Goal: Task Accomplishment & Management: Complete application form

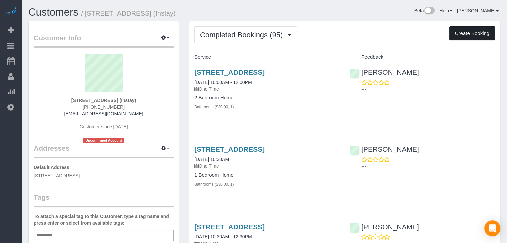
click at [455, 33] on button "Create Booking" at bounding box center [473, 33] width 46 height 14
select select "IA"
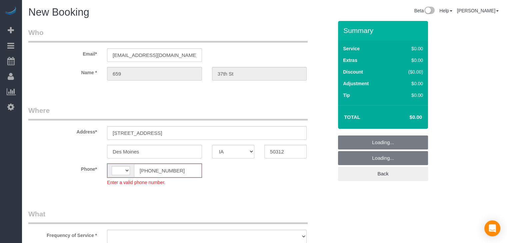
select select "object:1409"
select select "string:[GEOGRAPHIC_DATA]"
select select "object:1750"
click at [146, 170] on input "[PHONE_NUMBER]" at bounding box center [168, 171] width 68 height 14
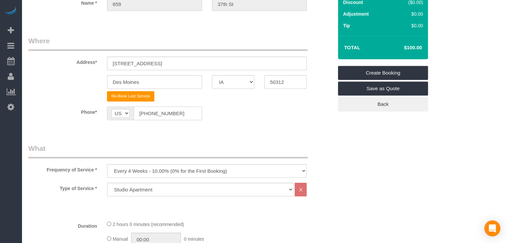
scroll to position [142, 0]
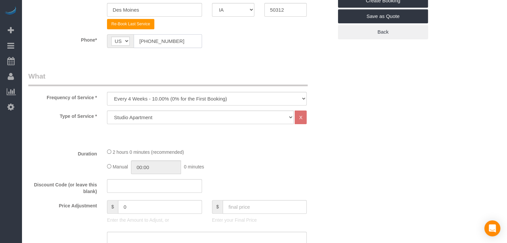
type input "[PHONE_NUMBER]"
click at [196, 99] on select "Every 6 Weeks (0% for the First Booking) One Time Every 8 Weeks (0% for the Fir…" at bounding box center [207, 99] width 200 height 14
select select "object:1752"
click at [107, 92] on select "Every 6 Weeks (0% for the First Booking) One Time Every 8 Weeks (0% for the Fir…" at bounding box center [207, 99] width 200 height 14
drag, startPoint x: 193, startPoint y: 118, endPoint x: 193, endPoint y: 121, distance: 3.7
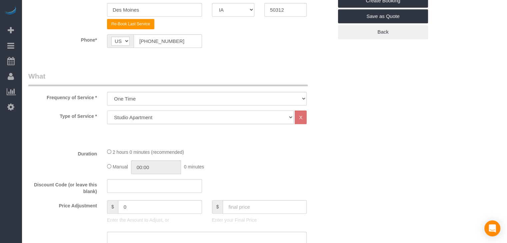
click at [193, 118] on select "Studio Apartment 1 Bedroom Home 2 Bedroom Home 3 Bedroom Home 4 Bedroom Home 5 …" at bounding box center [200, 118] width 187 height 14
select select "25"
click at [107, 111] on select "Studio Apartment 1 Bedroom Home 2 Bedroom Home 3 Bedroom Home 4 Bedroom Home 5 …" at bounding box center [200, 118] width 187 height 14
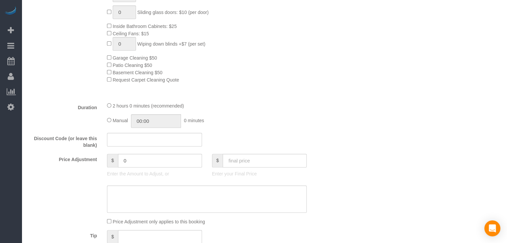
scroll to position [377, 0]
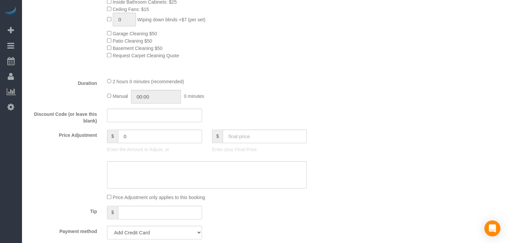
click at [111, 98] on div "Manual 00:00 0 minutes" at bounding box center [207, 97] width 200 height 14
type input "02:00"
click at [280, 138] on input "text" at bounding box center [265, 137] width 84 height 14
type input "80"
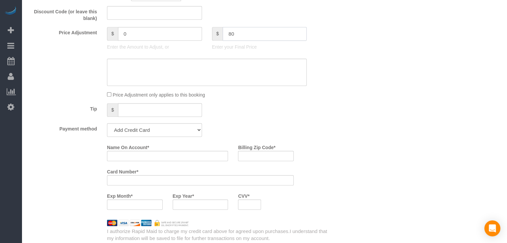
scroll to position [546, 0]
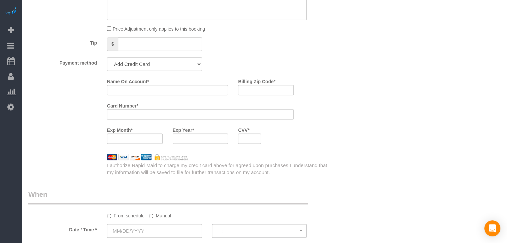
type input "-59"
drag, startPoint x: 116, startPoint y: 66, endPoint x: 118, endPoint y: 72, distance: 6.4
click at [116, 66] on select "Add Credit Card Cash Check Paypal" at bounding box center [154, 64] width 95 height 14
select select "string:check"
click at [107, 59] on select "Add Credit Card Cash Check Paypal" at bounding box center [154, 64] width 95 height 14
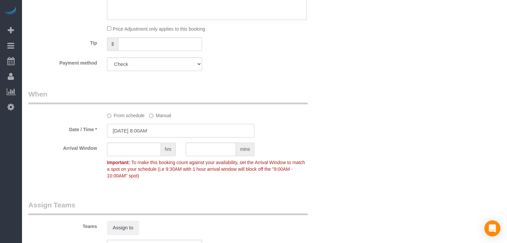
click at [121, 137] on input "[DATE] 8:00AM" at bounding box center [180, 131] width 147 height 14
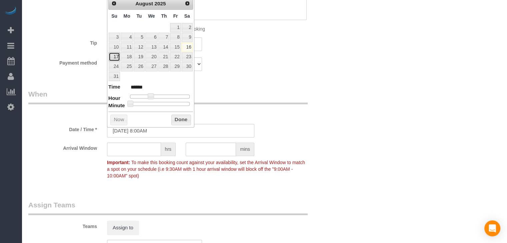
click at [109, 56] on link "17" at bounding box center [114, 56] width 11 height 9
type input "08/17/2025 9:00AM"
type input "******"
type input "08/17/2025 10:00AM"
type input "*******"
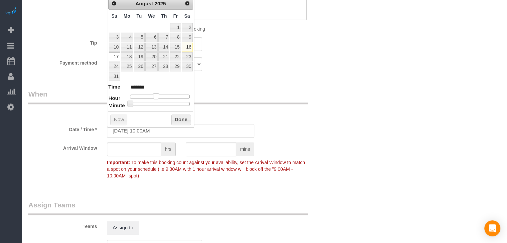
drag, startPoint x: 150, startPoint y: 95, endPoint x: 155, endPoint y: 95, distance: 5.0
click at [155, 95] on span at bounding box center [156, 96] width 6 height 6
type input "08/17/2025 10:05AM"
type input "*******"
type input "08/17/2025 10:10AM"
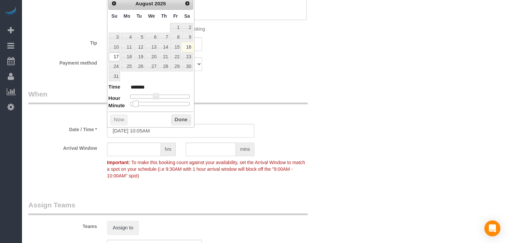
type input "*******"
type input "08/17/2025 10:15AM"
type input "*******"
type input "08/17/2025 10:20AM"
type input "*******"
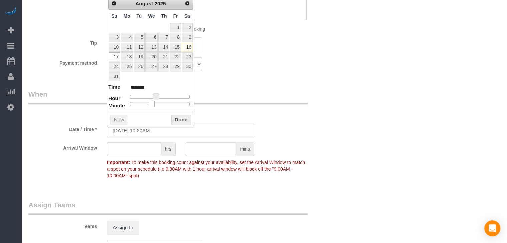
type input "08/17/2025 10:25AM"
type input "*******"
type input "08/17/2025 10:30AM"
type input "*******"
drag, startPoint x: 130, startPoint y: 102, endPoint x: 161, endPoint y: 104, distance: 31.4
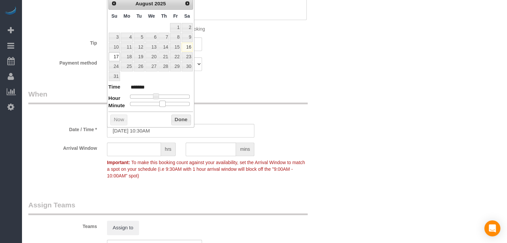
click at [161, 104] on span at bounding box center [162, 104] width 6 height 6
click at [180, 123] on button "Done" at bounding box center [181, 120] width 20 height 11
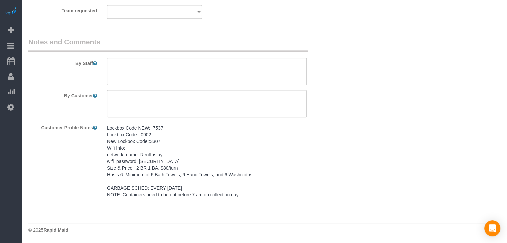
click at [150, 169] on pre "Lockbox Code NEW: 7537 Lockbox Code: 0902 New Lockbox Code::3307 Wifi Info: net…" at bounding box center [207, 161] width 200 height 73
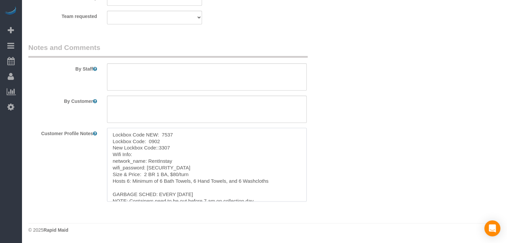
click at [165, 158] on textarea "Lockbox Code NEW: 7537 Lockbox Code: 0902 New Lockbox Code::3307 Wifi Info: net…" at bounding box center [207, 165] width 200 height 74
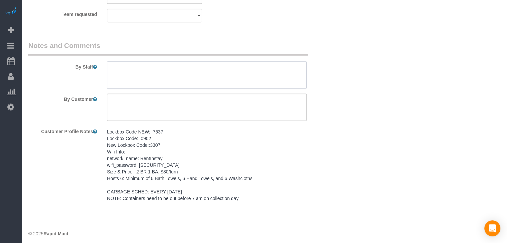
click at [155, 78] on textarea at bounding box center [207, 74] width 200 height 27
paste textarea "Lockbox Code NEW: 7537 Lockbox Code: 0902 New Lockbox Code::3307 Wifi Info: net…"
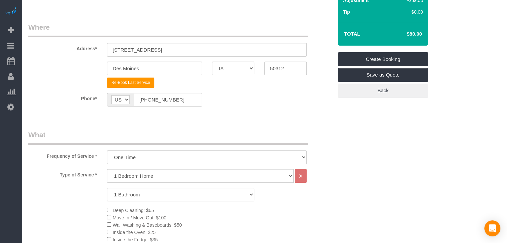
scroll to position [27, 0]
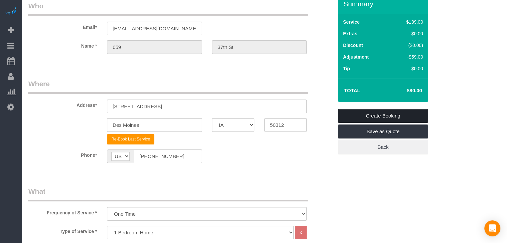
type textarea "Lockbox Code NEW: 7537 Lockbox Code: 0902 New Lockbox Code::3307 Wifi Info: net…"
click at [413, 121] on link "Create Booking" at bounding box center [383, 116] width 90 height 14
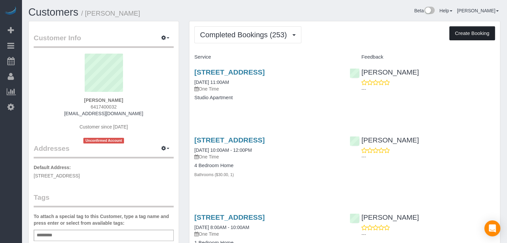
click at [480, 35] on button "Create Booking" at bounding box center [473, 33] width 46 height 14
select select "IA"
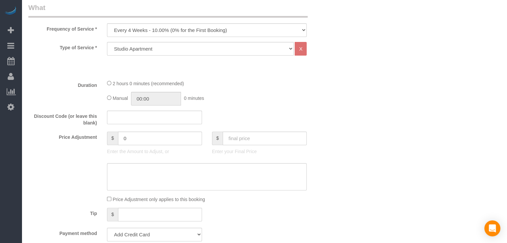
scroll to position [208, 0]
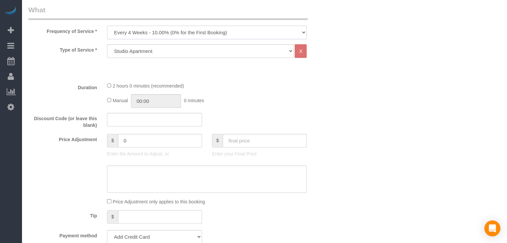
click at [175, 35] on select "Every 6 Weeks (0% for the First Booking) One Time Every 8 Weeks (0% for the Fir…" at bounding box center [207, 33] width 200 height 14
select select "object:1765"
click at [107, 26] on select "Every 6 Weeks (0% for the First Booking) One Time Every 8 Weeks (0% for the Fir…" at bounding box center [207, 33] width 200 height 14
type input "02:00"
click at [246, 145] on input "text" at bounding box center [265, 141] width 84 height 14
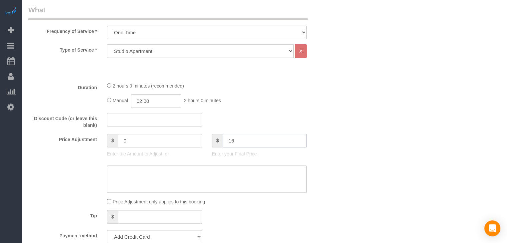
type input "160"
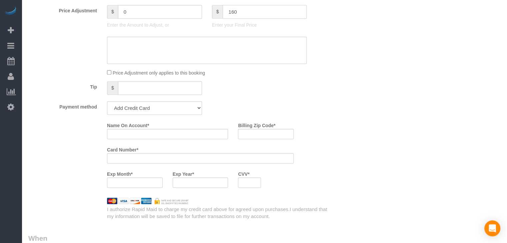
scroll to position [360, 0]
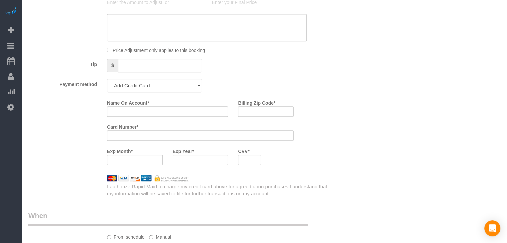
type input "60"
click at [147, 89] on select "Add Credit Card Cash Check Paypal" at bounding box center [154, 86] width 95 height 14
select select "string:check"
click at [107, 79] on select "Add Credit Card Cash Check Paypal" at bounding box center [154, 86] width 95 height 14
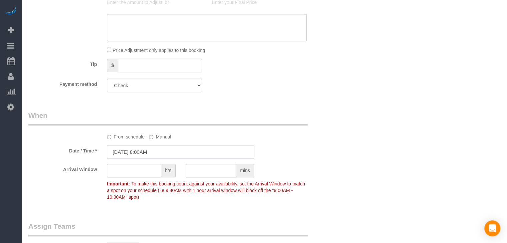
click at [136, 148] on input "[DATE] 8:00AM" at bounding box center [180, 152] width 147 height 14
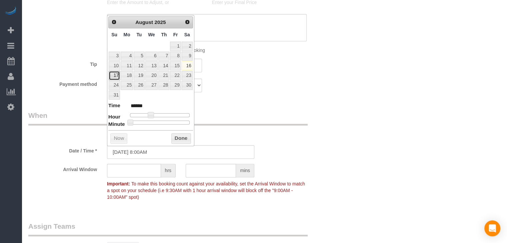
click at [112, 71] on link "17" at bounding box center [114, 75] width 11 height 9
type input "08/17/2025 9:00AM"
type input "******"
type input "08/17/2025 10:00AM"
type input "*******"
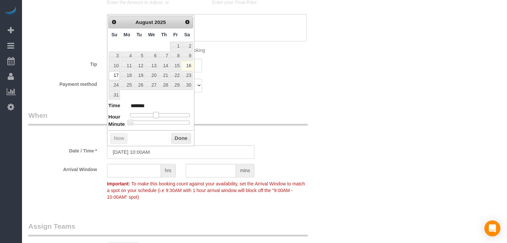
drag, startPoint x: 151, startPoint y: 113, endPoint x: 157, endPoint y: 113, distance: 5.3
click at [157, 113] on span at bounding box center [156, 115] width 6 height 6
click at [180, 139] on button "Done" at bounding box center [181, 138] width 20 height 11
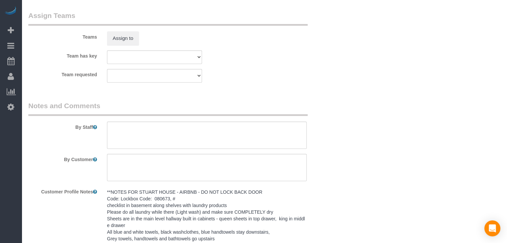
scroll to position [582, 0]
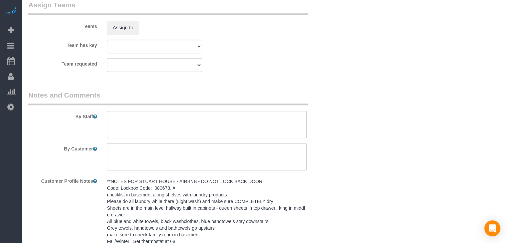
click at [207, 199] on pre "**NOTES FOR STUART HOUSE - AIRBNB - DO NOT LOCK BACK DOOR Code: Lockbox Code: 0…" at bounding box center [207, 238] width 200 height 120
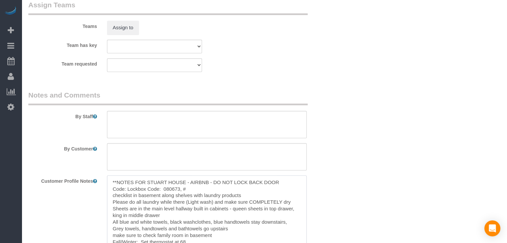
click at [173, 215] on textarea "**NOTES FOR STUART HOUSE - AIRBNB - DO NOT LOCK BACK DOOR Code: Lockbox Code: 0…" at bounding box center [207, 213] width 200 height 74
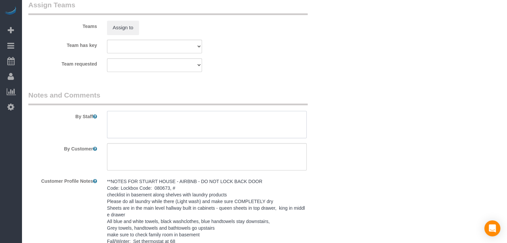
click at [168, 123] on textarea at bounding box center [207, 124] width 200 height 27
paste textarea "**NOTES FOR STUART HOUSE - AIRBNB - DO NOT LOCK BACK DOOR Code: Lockbox Code: 0…"
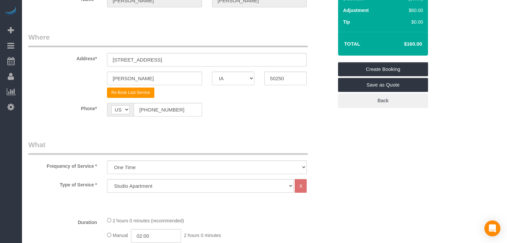
scroll to position [54, 0]
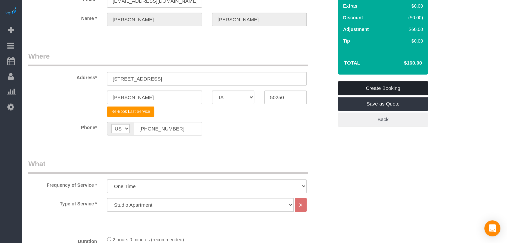
type textarea "**NOTES FOR STUART HOUSE - AIRBNB - DO NOT LOCK BACK DOOR Code: Lockbox Code: 0…"
click at [407, 87] on link "Create Booking" at bounding box center [383, 88] width 90 height 14
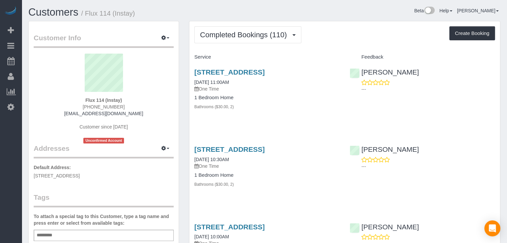
click at [442, 40] on div "Completed Bookings (110) Completed Bookings (110) Upcoming Bookings (4) Cancell…" at bounding box center [344, 34] width 301 height 17
click at [479, 40] on div "Completed Bookings (110) Completed Bookings (110) Upcoming Bookings (4) Cancell…" at bounding box center [344, 34] width 301 height 17
click at [476, 34] on button "Create Booking" at bounding box center [473, 33] width 46 height 14
select select "IA"
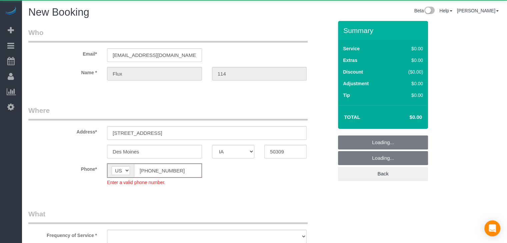
select select "string:[GEOGRAPHIC_DATA]"
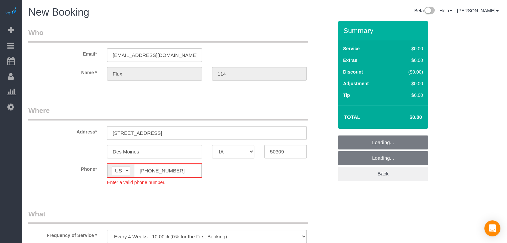
select select "object:1811"
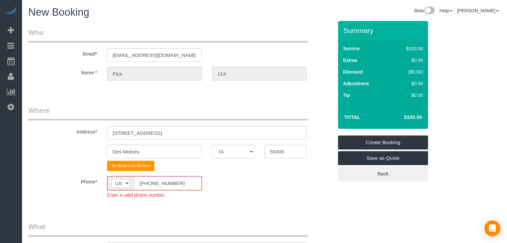
click at [147, 183] on input "[PHONE_NUMBER]" at bounding box center [168, 184] width 68 height 14
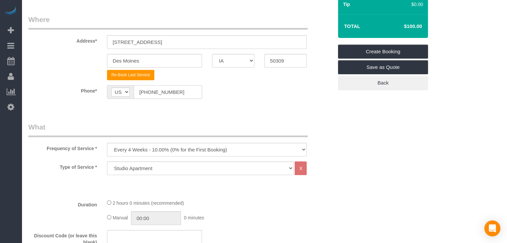
scroll to position [156, 0]
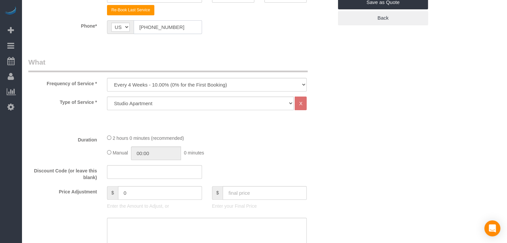
type input "[PHONE_NUMBER]"
click at [193, 82] on select "Every 6 Weeks (0% for the First Booking) One Time Every 8 Weeks (0% for the Fir…" at bounding box center [207, 85] width 200 height 14
select select "object:1813"
click at [107, 78] on select "Every 6 Weeks (0% for the First Booking) One Time Every 8 Weeks (0% for the Fir…" at bounding box center [207, 85] width 200 height 14
click at [191, 104] on select "Studio Apartment 1 Bedroom Home 2 Bedroom Home 3 Bedroom Home 4 Bedroom Home 5 …" at bounding box center [200, 104] width 187 height 14
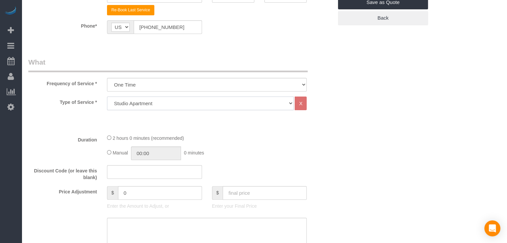
select select "25"
click at [107, 97] on select "Studio Apartment 1 Bedroom Home 2 Bedroom Home 3 Bedroom Home 4 Bedroom Home 5 …" at bounding box center [200, 104] width 187 height 14
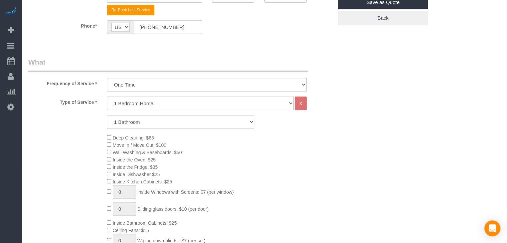
drag, startPoint x: 192, startPoint y: 123, endPoint x: 192, endPoint y: 127, distance: 3.7
click at [192, 123] on select "1 Bathroom 2 Bathrooms 3 Bathrooms 4 Bathrooms 5 Bathrooms 6 Bathrooms" at bounding box center [180, 122] width 147 height 14
select select "2"
click at [107, 115] on select "1 Bathroom 2 Bathrooms 3 Bathrooms 4 Bathrooms 5 Bathrooms 6 Bathrooms" at bounding box center [180, 122] width 147 height 14
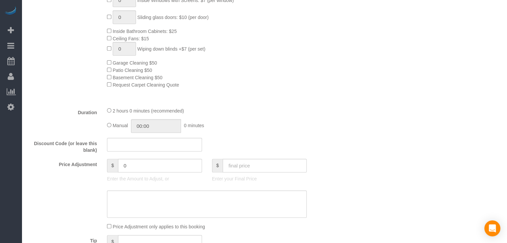
scroll to position [349, 0]
type input "02:30"
click at [257, 171] on input "text" at bounding box center [265, 165] width 84 height 14
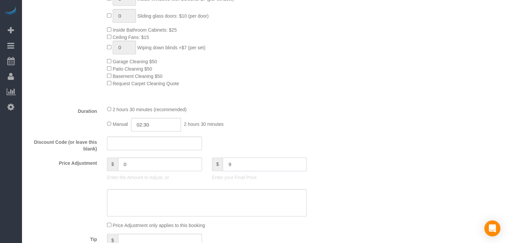
type input "95"
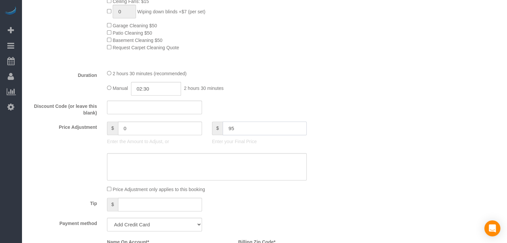
type input "-74"
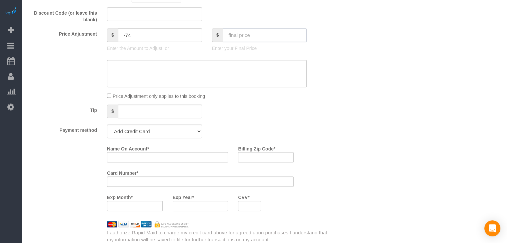
scroll to position [496, 0]
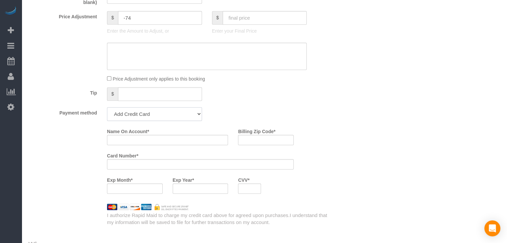
click at [152, 115] on select "Add Credit Card Cash Check Paypal" at bounding box center [154, 114] width 95 height 14
select select "string:check"
click at [107, 109] on select "Add Credit Card Cash Check Paypal" at bounding box center [154, 114] width 95 height 14
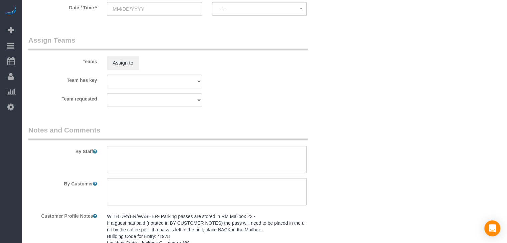
scroll to position [590, 0]
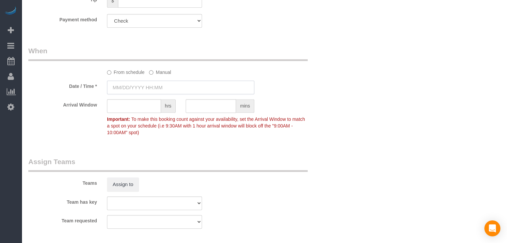
click at [148, 88] on input "text" at bounding box center [180, 88] width 147 height 14
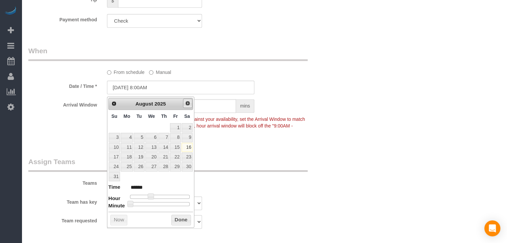
click at [187, 101] on span "Next" at bounding box center [187, 103] width 5 height 5
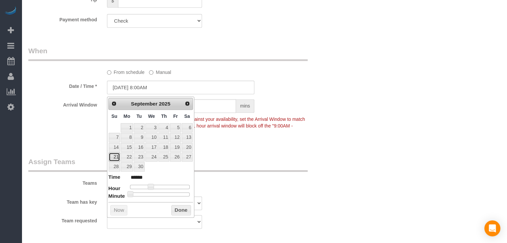
click at [116, 158] on link "21" at bounding box center [114, 157] width 11 height 9
type input "09/21/2025 9:00AM"
type input "******"
type input "09/21/2025 10:00AM"
type input "*******"
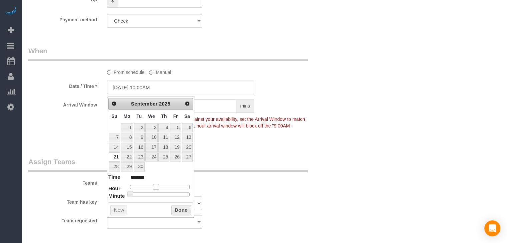
drag, startPoint x: 152, startPoint y: 184, endPoint x: 158, endPoint y: 185, distance: 6.0
click at [158, 185] on span at bounding box center [156, 187] width 6 height 6
click at [185, 210] on button "Done" at bounding box center [181, 210] width 20 height 11
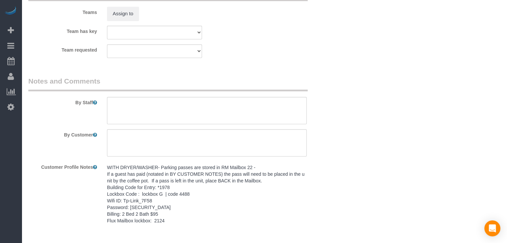
scroll to position [764, 0]
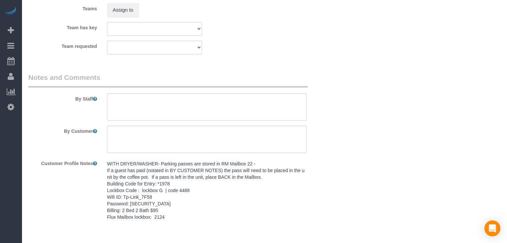
click at [175, 179] on pre "WITH DRYER/WASHER- Parking passes are stored in RM Mailbox 22 - If a guest has …" at bounding box center [207, 191] width 200 height 60
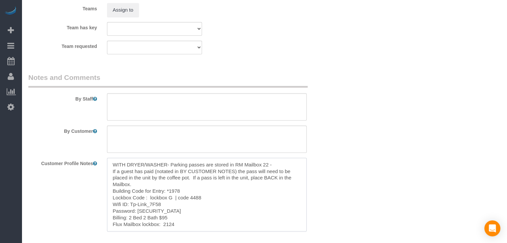
click at [173, 191] on textarea "WITH DRYER/WASHER- Parking passes are stored in RM Mailbox 22 - If a guest has …" at bounding box center [207, 195] width 200 height 74
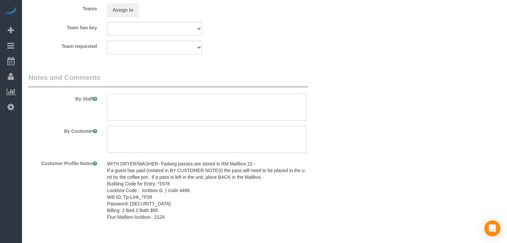
click at [174, 108] on textarea at bounding box center [207, 106] width 200 height 27
paste textarea "WITH DRYER/WASHER- Parking passes are stored in RM Mailbox 22 - If a guest has …"
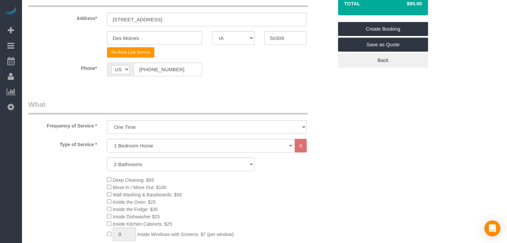
scroll to position [107, 0]
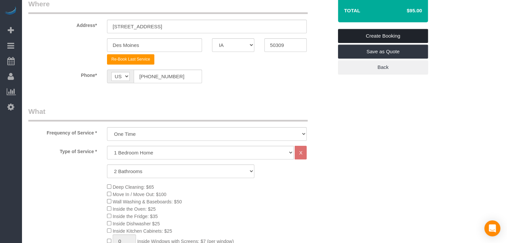
type textarea "WITH DRYER/WASHER- Parking passes are stored in RM Mailbox 22 - If a guest has …"
click at [413, 34] on link "Create Booking" at bounding box center [383, 36] width 90 height 14
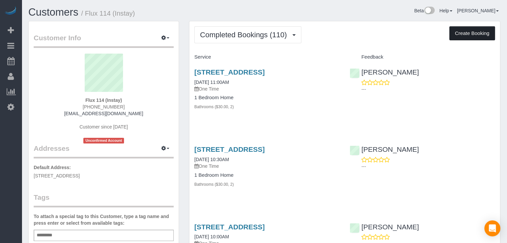
click at [468, 30] on button "Create Booking" at bounding box center [473, 33] width 46 height 14
select select "IA"
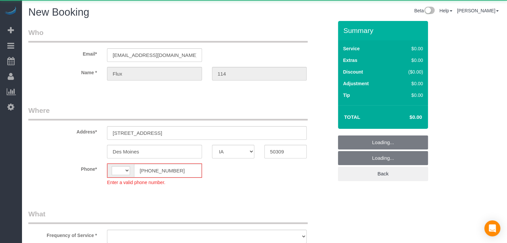
select select "string:[GEOGRAPHIC_DATA]"
select select "object:1811"
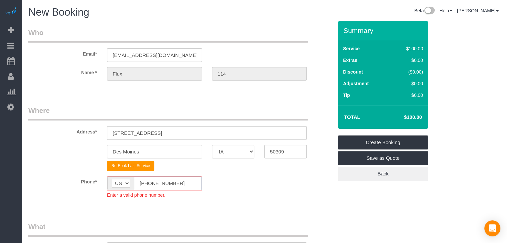
click at [147, 186] on input "[PHONE_NUMBER]" at bounding box center [168, 184] width 68 height 14
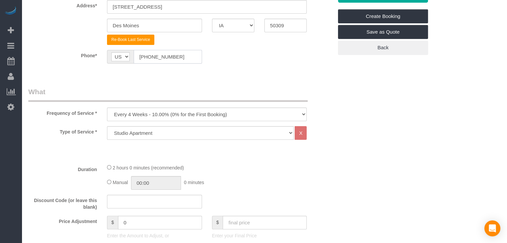
scroll to position [189, 0]
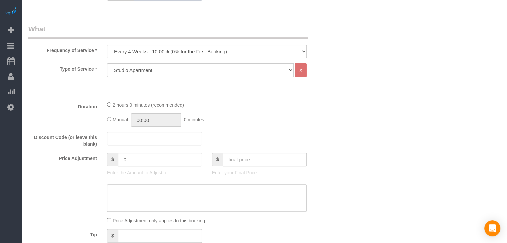
type input "[PHONE_NUMBER]"
drag, startPoint x: 158, startPoint y: 52, endPoint x: 157, endPoint y: 57, distance: 4.7
click at [158, 52] on select "Every 6 Weeks (0% for the First Booking) One Time Every 8 Weeks (0% for the Fir…" at bounding box center [207, 52] width 200 height 14
select select "object:1813"
click at [107, 45] on select "Every 6 Weeks (0% for the First Booking) One Time Every 8 Weeks (0% for the Fir…" at bounding box center [207, 52] width 200 height 14
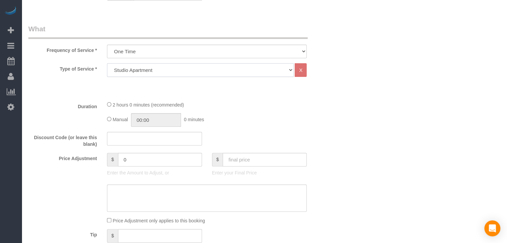
click at [151, 69] on select "Studio Apartment 1 Bedroom Home 2 Bedroom Home 3 Bedroom Home 4 Bedroom Home 5 …" at bounding box center [200, 70] width 187 height 14
select select "25"
click at [107, 63] on select "Studio Apartment 1 Bedroom Home 2 Bedroom Home 3 Bedroom Home 4 Bedroom Home 5 …" at bounding box center [200, 70] width 187 height 14
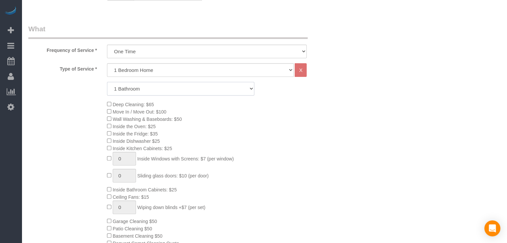
drag, startPoint x: 151, startPoint y: 89, endPoint x: 152, endPoint y: 95, distance: 5.7
click at [151, 89] on select "1 Bathroom 2 Bathrooms 3 Bathrooms 4 Bathrooms 5 Bathrooms 6 Bathrooms" at bounding box center [180, 89] width 147 height 14
select select "2"
click at [107, 82] on select "1 Bathroom 2 Bathrooms 3 Bathrooms 4 Bathrooms 5 Bathrooms 6 Bathrooms" at bounding box center [180, 89] width 147 height 14
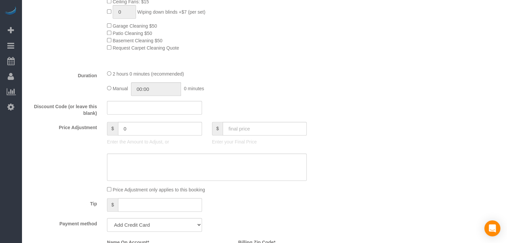
scroll to position [407, 0]
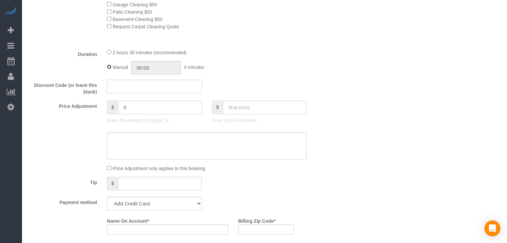
type input "02:30"
click at [246, 100] on fieldset "What Frequency of Service * Every 6 Weeks (0% for the First Booking) One Time E…" at bounding box center [180, 61] width 305 height 509
click at [247, 106] on input "text" at bounding box center [265, 108] width 84 height 14
type input "95"
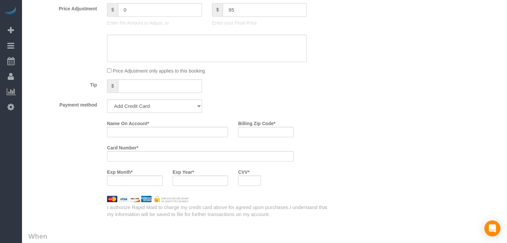
scroll to position [519, 0]
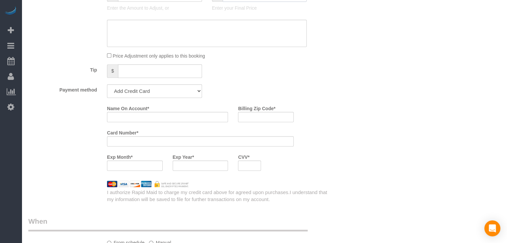
type input "-74"
click at [136, 96] on select "Add Credit Card Cash Check Paypal" at bounding box center [154, 91] width 95 height 14
select select "string:check"
click at [107, 86] on select "Add Credit Card Cash Check Paypal" at bounding box center [154, 91] width 95 height 14
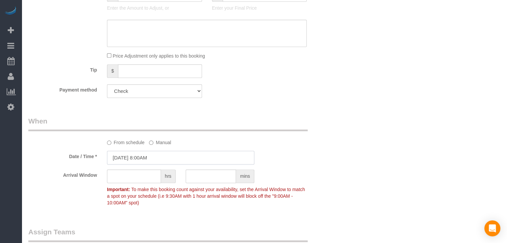
click at [143, 162] on input "[DATE] 8:00AM" at bounding box center [180, 158] width 147 height 14
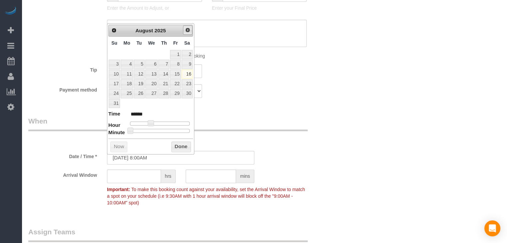
click at [186, 28] on span "Next" at bounding box center [187, 29] width 5 height 5
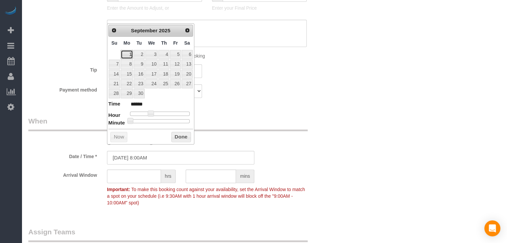
click at [125, 53] on link "1" at bounding box center [127, 54] width 12 height 9
type input "09/01/2025 9:00AM"
type input "******"
type input "09/01/2025 10:00AM"
type input "*******"
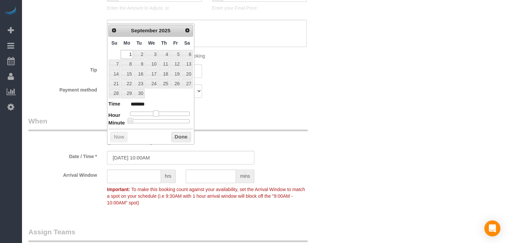
drag, startPoint x: 151, startPoint y: 112, endPoint x: 158, endPoint y: 112, distance: 6.3
click at [158, 112] on span at bounding box center [156, 114] width 6 height 6
click at [183, 136] on button "Done" at bounding box center [181, 137] width 20 height 11
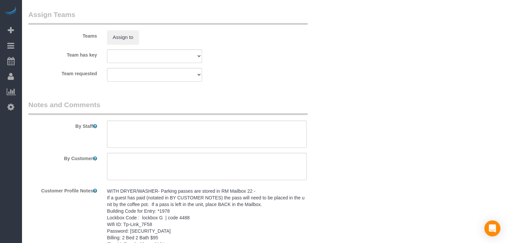
scroll to position [748, 0]
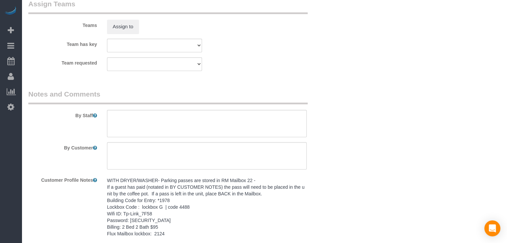
click at [191, 215] on pre "WITH DRYER/WASHER- Parking passes are stored in RM Mailbox 22 - If a guest has …" at bounding box center [207, 207] width 200 height 60
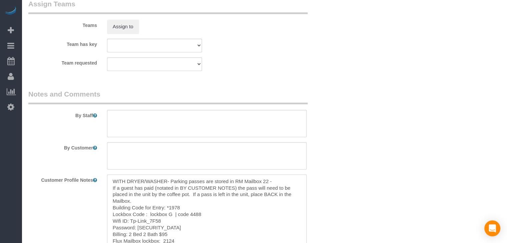
click at [188, 203] on textarea "WITH DRYER/WASHER- Parking passes are stored in RM Mailbox 22 - If a guest has …" at bounding box center [207, 212] width 200 height 74
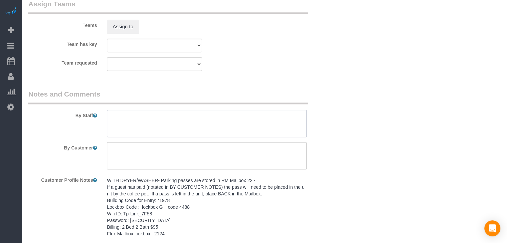
click at [185, 124] on textarea at bounding box center [207, 123] width 200 height 27
paste textarea "WITH DRYER/WASHER- Parking passes are stored in RM Mailbox 22 - If a guest has …"
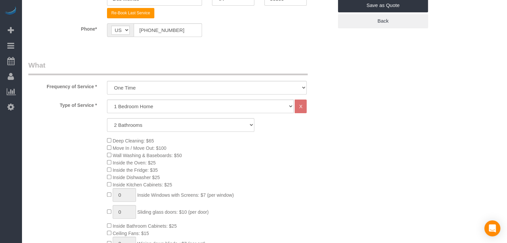
scroll to position [71, 0]
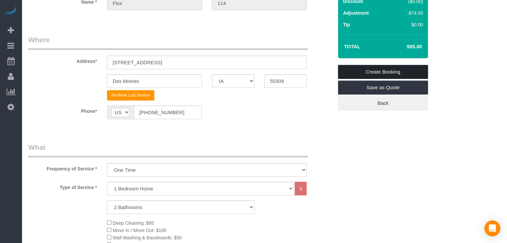
type textarea "WITH DRYER/WASHER- Parking passes are stored in RM Mailbox 22 - If a guest has …"
click at [415, 71] on link "Create Booking" at bounding box center [383, 72] width 90 height 14
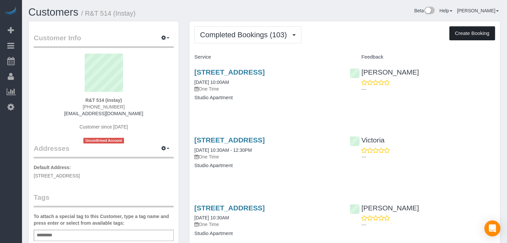
click at [474, 30] on button "Create Booking" at bounding box center [473, 33] width 46 height 14
select select "IA"
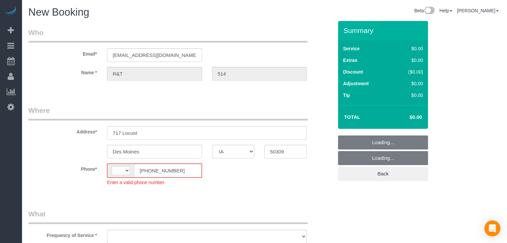
select select "string:[GEOGRAPHIC_DATA]"
select select "object:1721"
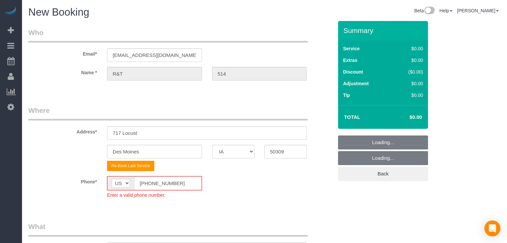
click at [147, 182] on input "[PHONE_NUMBER]" at bounding box center [168, 184] width 68 height 14
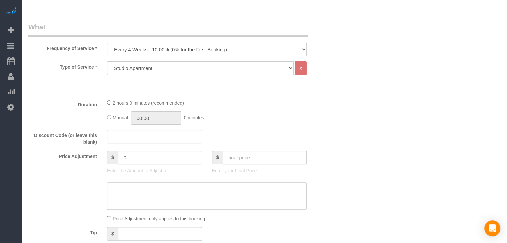
scroll to position [207, 0]
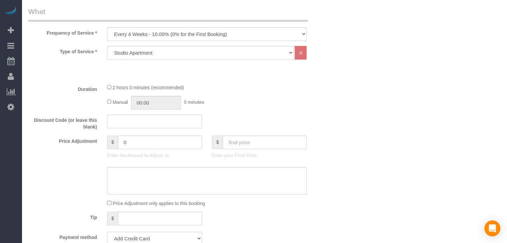
type input "[PHONE_NUMBER]"
click at [180, 36] on select "Every 6 Weeks (0% for the First Booking) One Time Every 8 Weeks (0% for the Fir…" at bounding box center [207, 34] width 200 height 14
select select "object:1723"
click at [107, 27] on select "Every 6 Weeks (0% for the First Booking) One Time Every 8 Weeks (0% for the Fir…" at bounding box center [207, 34] width 200 height 14
type input "02:00"
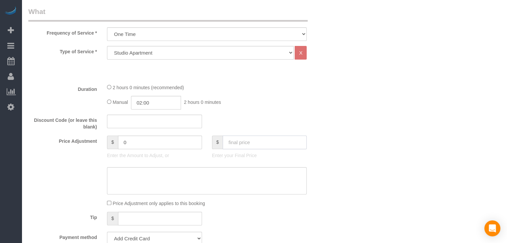
click at [276, 144] on input "text" at bounding box center [265, 143] width 84 height 14
type input "70"
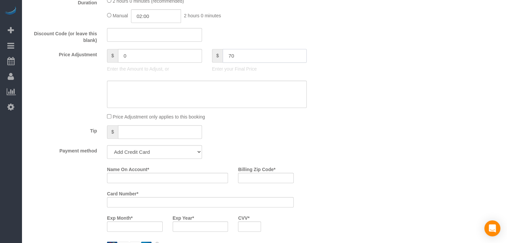
scroll to position [347, 0]
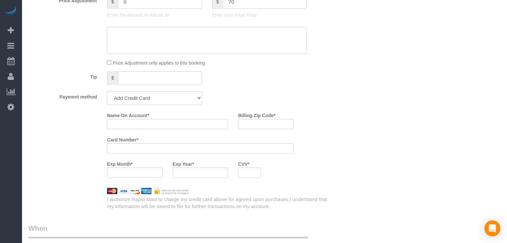
type input "-30"
click at [157, 102] on select "Add Credit Card Cash Check Paypal" at bounding box center [154, 98] width 95 height 14
select select "string:check"
click at [107, 91] on select "Add Credit Card Cash Check Paypal" at bounding box center [154, 98] width 95 height 14
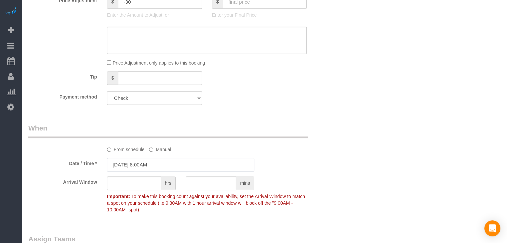
click at [138, 167] on input "[DATE] 8:00AM" at bounding box center [180, 165] width 147 height 14
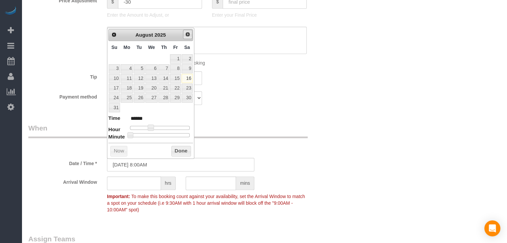
click at [188, 33] on span "Next" at bounding box center [187, 34] width 5 height 5
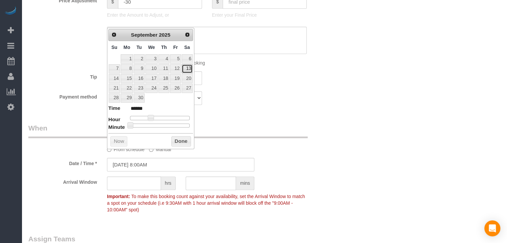
click at [185, 68] on link "13" at bounding box center [187, 68] width 11 height 9
type input "09/13/2025 9:00AM"
type input "******"
click at [155, 115] on span at bounding box center [153, 118] width 6 height 6
type input "09/13/2025 10:00AM"
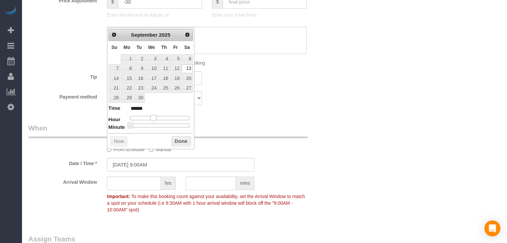
type input "*******"
drag, startPoint x: 153, startPoint y: 114, endPoint x: 157, endPoint y: 115, distance: 3.7
click at [157, 115] on span at bounding box center [156, 118] width 6 height 6
click at [182, 142] on button "Done" at bounding box center [181, 141] width 20 height 11
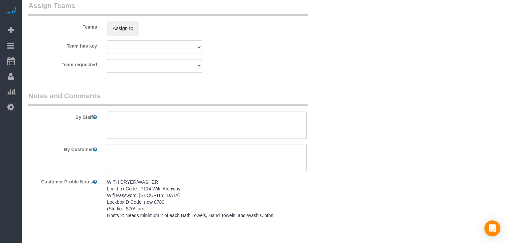
scroll to position [588, 0]
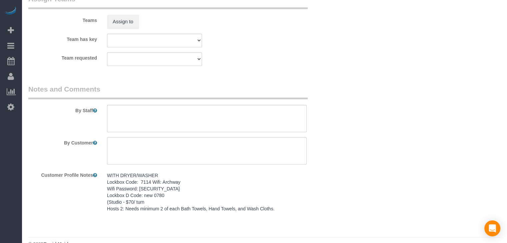
click at [173, 195] on pre "WITH DRYER/WASHER Lockbox Code: 7114 Wifi: Archway Wifi Password: Archwayhosp1 …" at bounding box center [207, 192] width 200 height 40
click at [175, 203] on textarea "WITH DRYER/WASHER Lockbox Code: 7114 Wifi: Archway Wifi Password: Archwayhosp1 …" at bounding box center [207, 207] width 200 height 74
click at [171, 127] on textarea at bounding box center [207, 118] width 200 height 27
paste textarea "WITH DRYER/WASHER Lockbox Code: 7114 Wifi: Archway Wifi Password: Archwayhosp1 …"
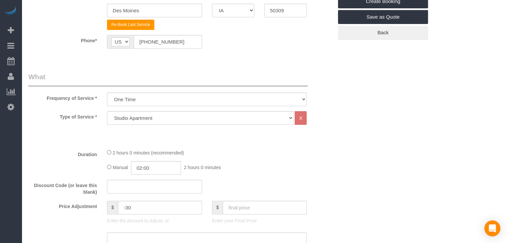
scroll to position [115, 0]
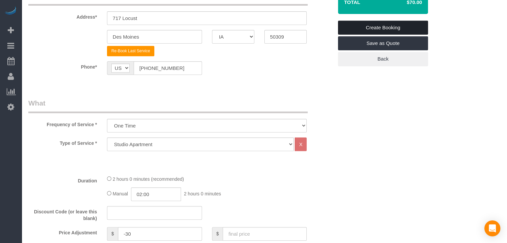
type textarea "WITH DRYER/WASHER Lockbox Code: 7114 Wifi: Archway Wifi Password: Archwayhosp1 …"
click at [406, 30] on link "Create Booking" at bounding box center [383, 28] width 90 height 14
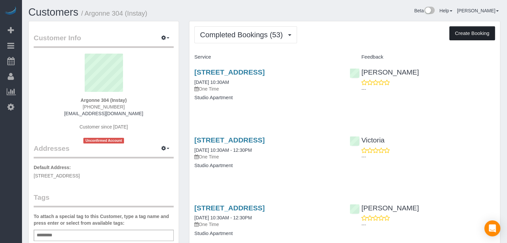
click at [474, 35] on button "Create Booking" at bounding box center [473, 33] width 46 height 14
select select "IA"
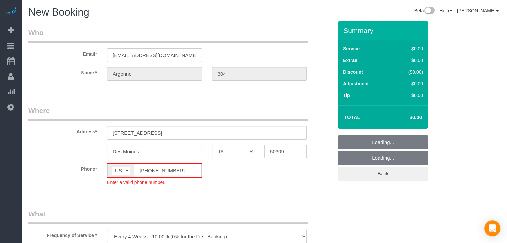
select select "object:1698"
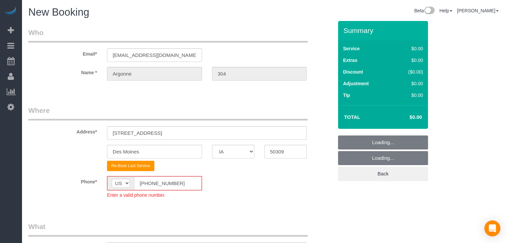
click at [147, 181] on input "[PHONE_NUMBER]" at bounding box center [168, 184] width 68 height 14
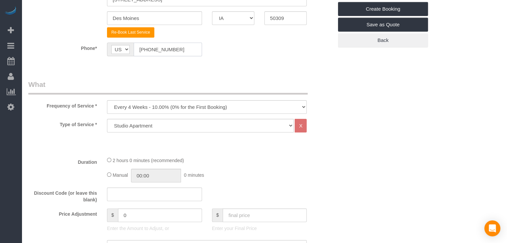
scroll to position [155, 0]
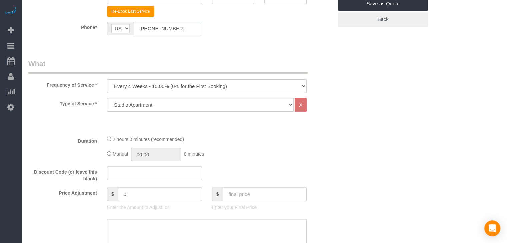
type input "[PHONE_NUMBER]"
click at [185, 86] on select "Every 6 Weeks (0% for the First Booking) One Time Every 8 Weeks (0% for the Fir…" at bounding box center [207, 86] width 200 height 14
select select "object:1700"
click at [107, 79] on select "Every 6 Weeks (0% for the First Booking) One Time Every 8 Weeks (0% for the Fir…" at bounding box center [207, 86] width 200 height 14
click at [108, 151] on div "Manual 00:00 0 minutes" at bounding box center [207, 155] width 200 height 14
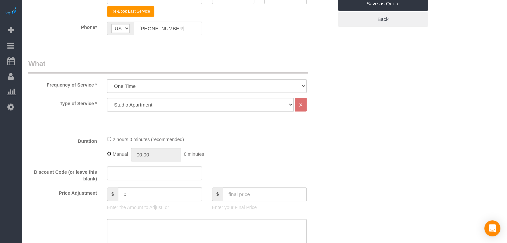
type input "02:00"
click at [263, 194] on input "text" at bounding box center [265, 195] width 84 height 14
type input "70"
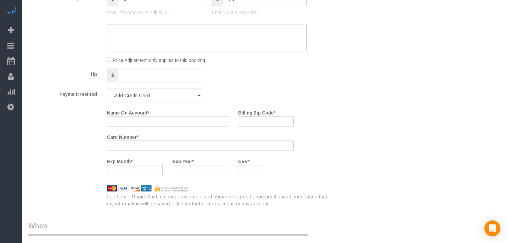
scroll to position [371, 0]
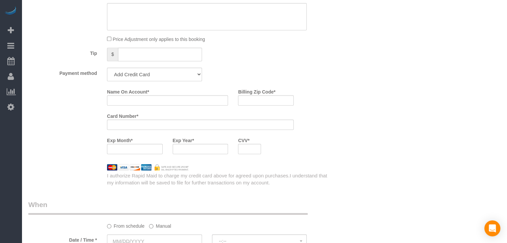
type input "-30"
click at [173, 77] on select "Add Credit Card Cash Check Paypal" at bounding box center [154, 75] width 95 height 14
select select "string:check"
click at [107, 68] on select "Add Credit Card Cash Check Paypal" at bounding box center [154, 75] width 95 height 14
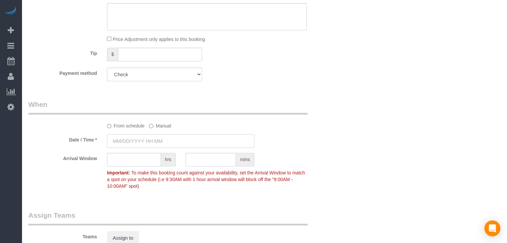
click at [142, 142] on input "text" at bounding box center [180, 141] width 147 height 14
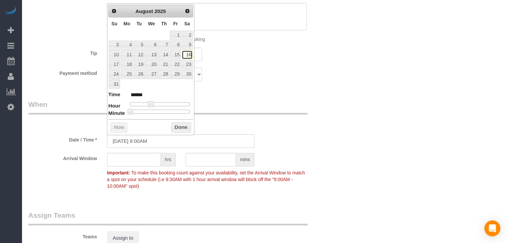
click at [189, 55] on link "16" at bounding box center [187, 54] width 11 height 9
type input "[DATE] 9:00AM"
type input "******"
type input "[DATE] 10:00AM"
type input "*******"
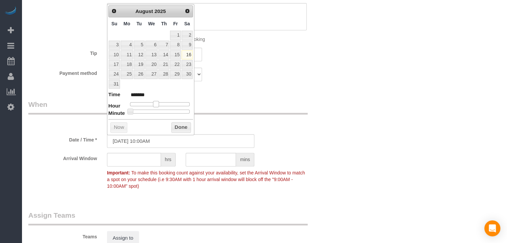
drag, startPoint x: 151, startPoint y: 102, endPoint x: 157, endPoint y: 102, distance: 5.7
click at [157, 102] on span at bounding box center [156, 104] width 6 height 6
click at [185, 130] on button "Done" at bounding box center [181, 127] width 20 height 11
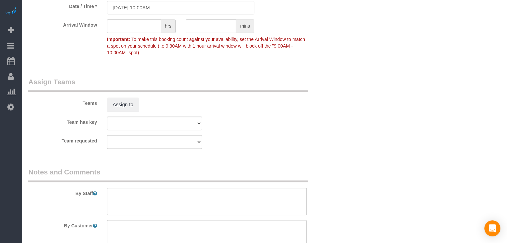
scroll to position [615, 0]
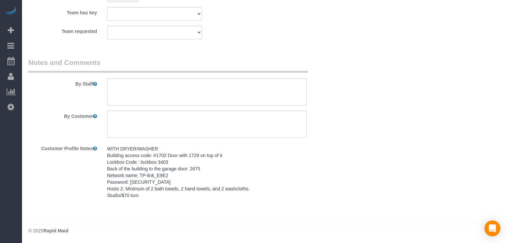
click at [175, 180] on pre "WITH DRYER/WASHER Building access code: #1702 Door with 1729 on top of it Lockb…" at bounding box center [207, 172] width 200 height 53
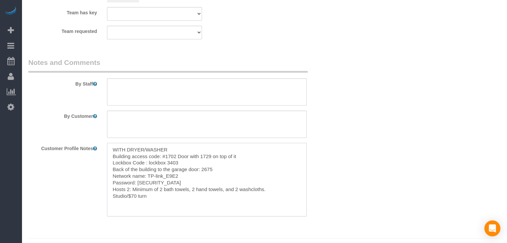
click at [174, 183] on textarea "WITH DRYER/WASHER Building access code: #1702 Door with 1729 on top of it Lockb…" at bounding box center [207, 180] width 200 height 74
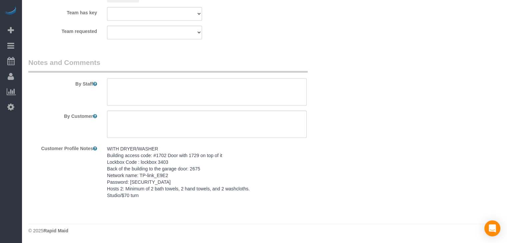
click at [169, 93] on textarea at bounding box center [207, 91] width 200 height 27
paste textarea "WITH DRYER/WASHER Building access code: #1702 Door with 1729 on top of it Lockb…"
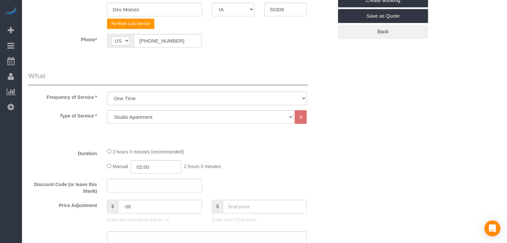
scroll to position [91, 0]
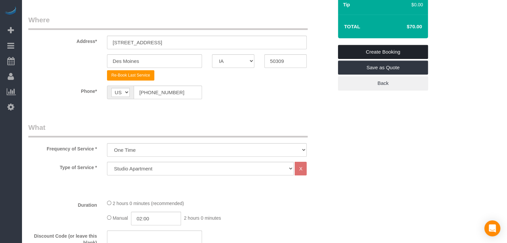
type textarea "WITH DRYER/WASHER Building access code: #1702 Door with 1729 on top of it Lockb…"
click at [419, 51] on link "Create Booking" at bounding box center [383, 52] width 90 height 14
